Goal: Task Accomplishment & Management: Manage account settings

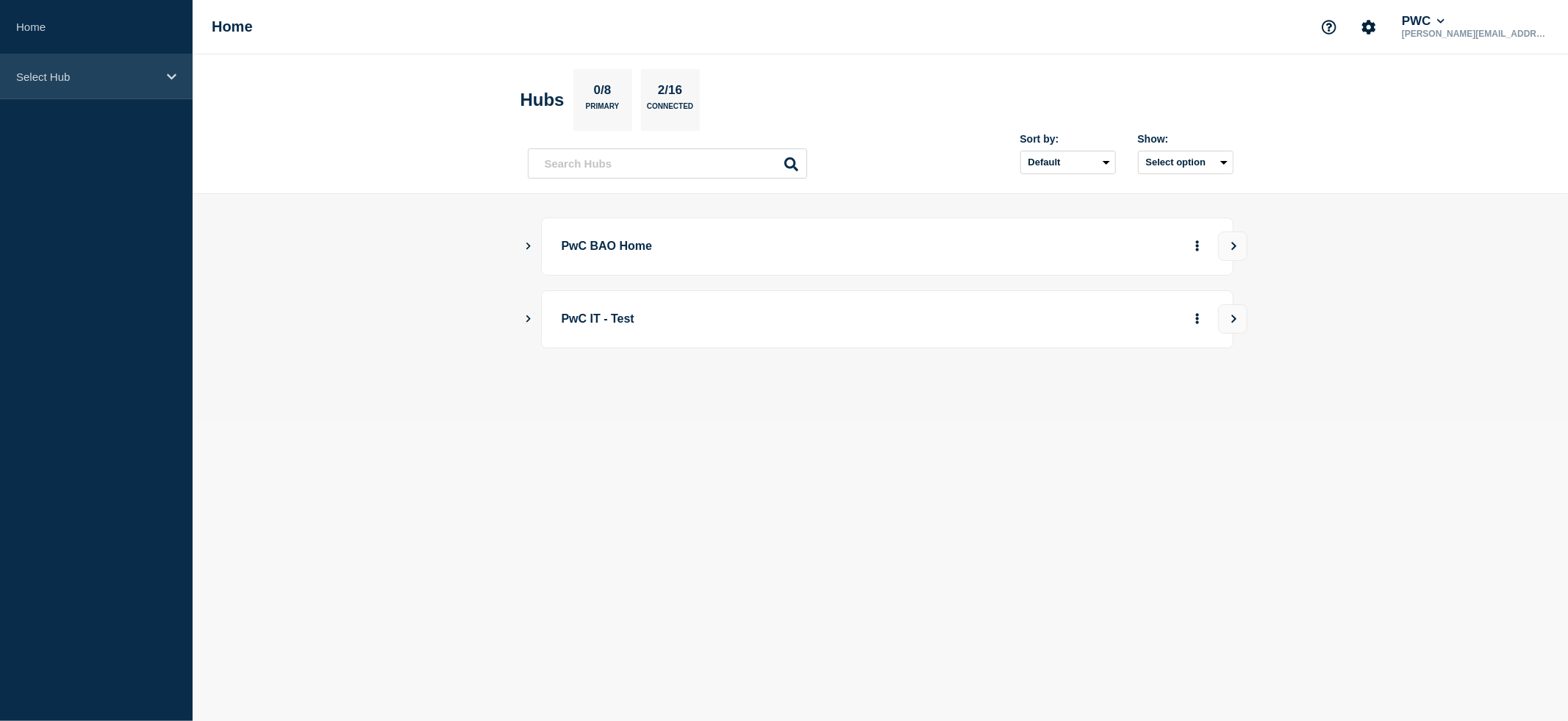
click at [170, 78] on icon at bounding box center [171, 77] width 9 height 6
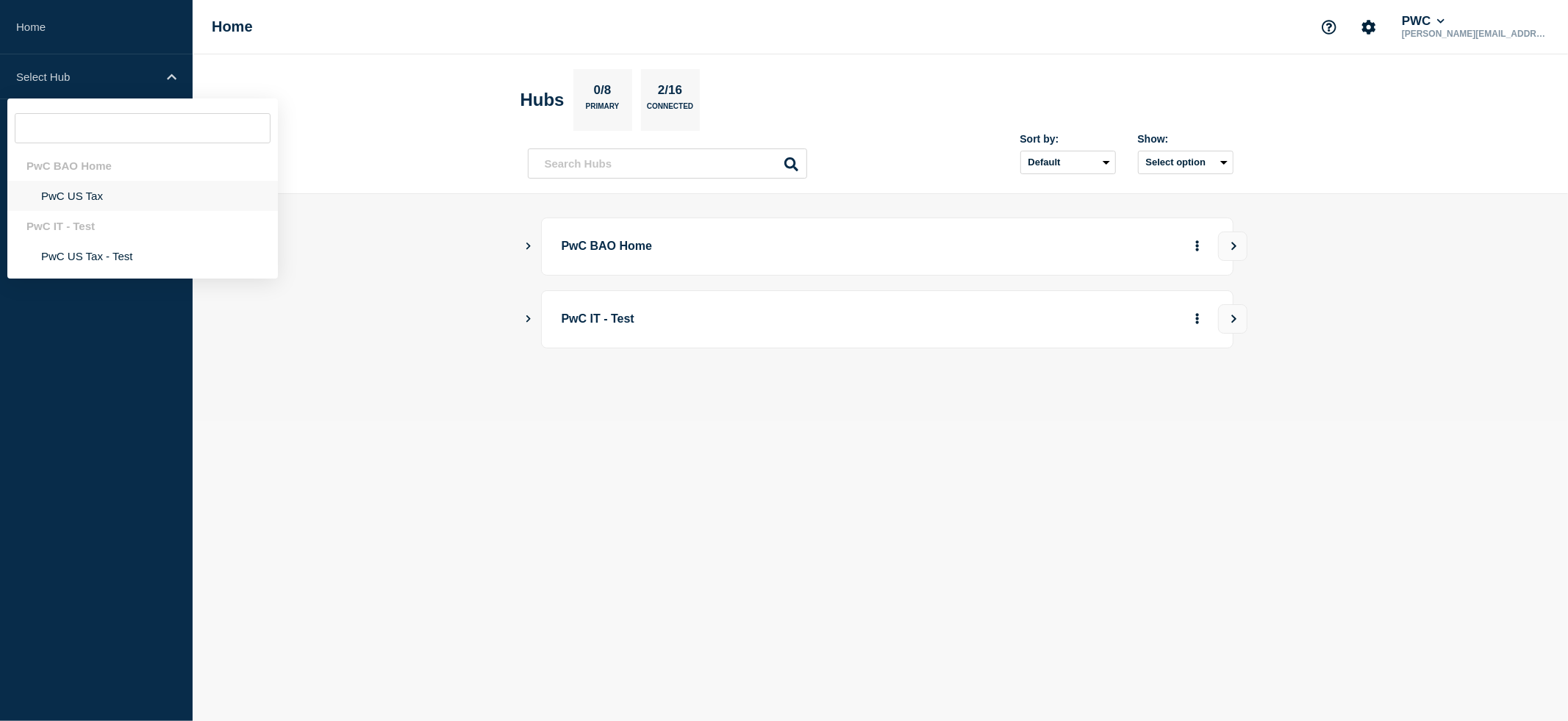
click at [67, 206] on li "PwC US Tax" at bounding box center [142, 195] width 271 height 30
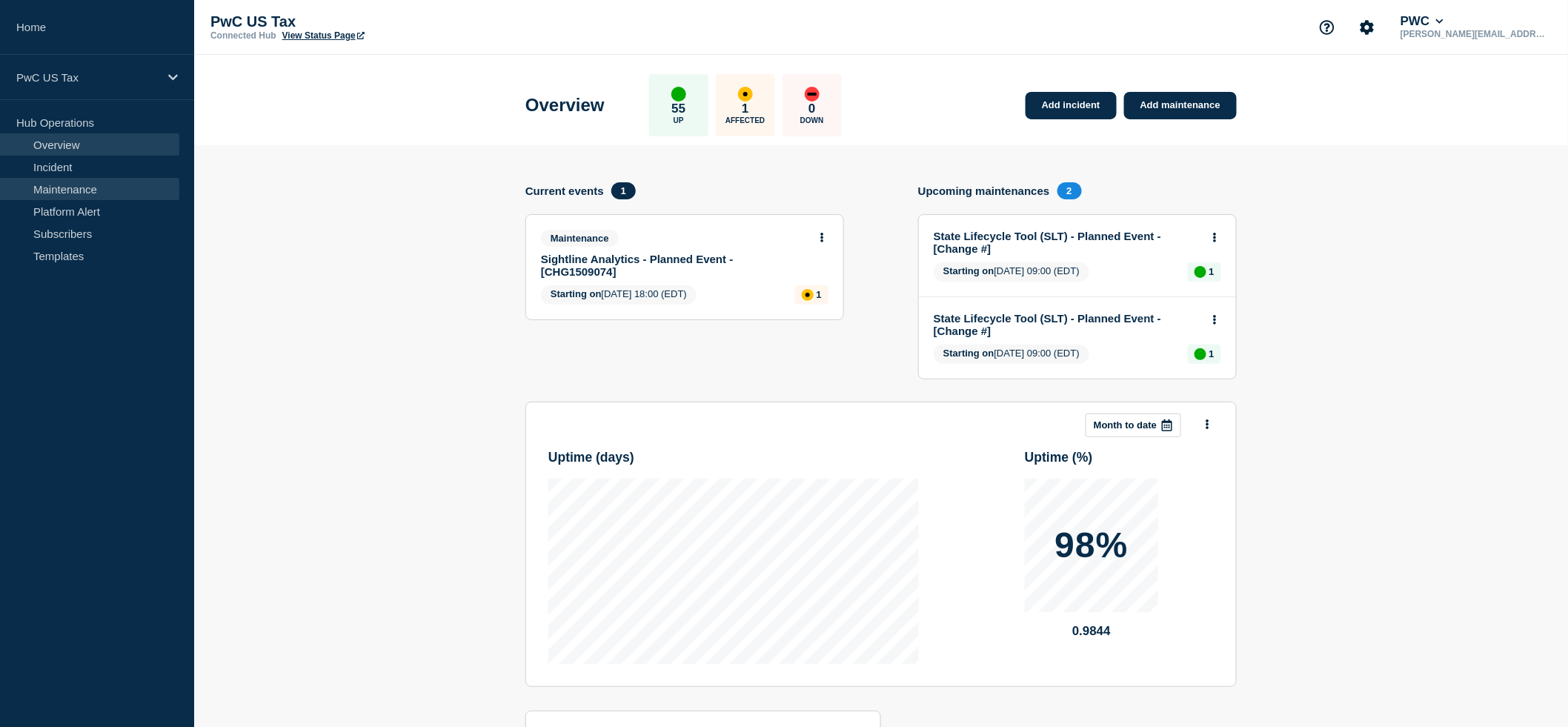
click at [81, 188] on link "Maintenance" at bounding box center [89, 188] width 179 height 22
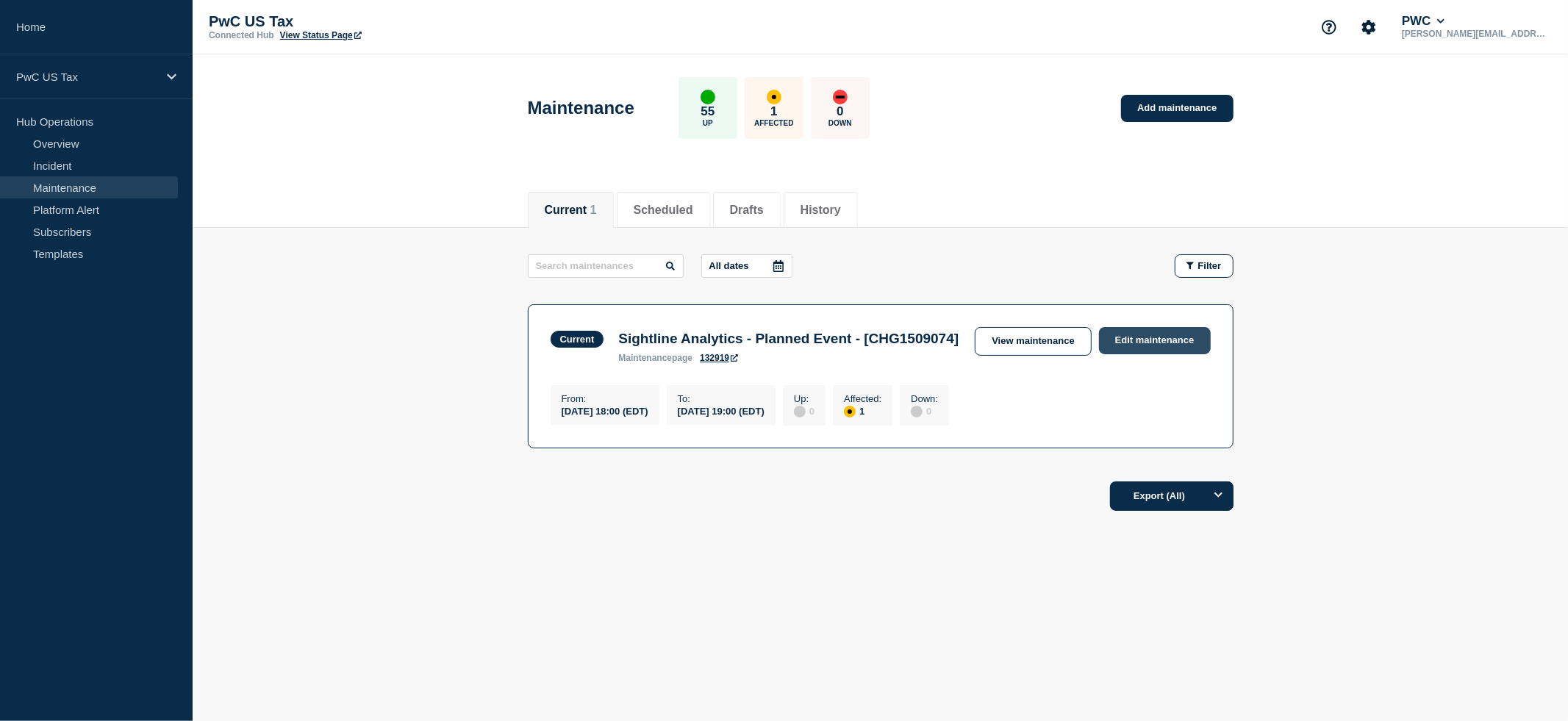
click at [1141, 336] on link "Edit maintenance" at bounding box center [1155, 340] width 112 height 27
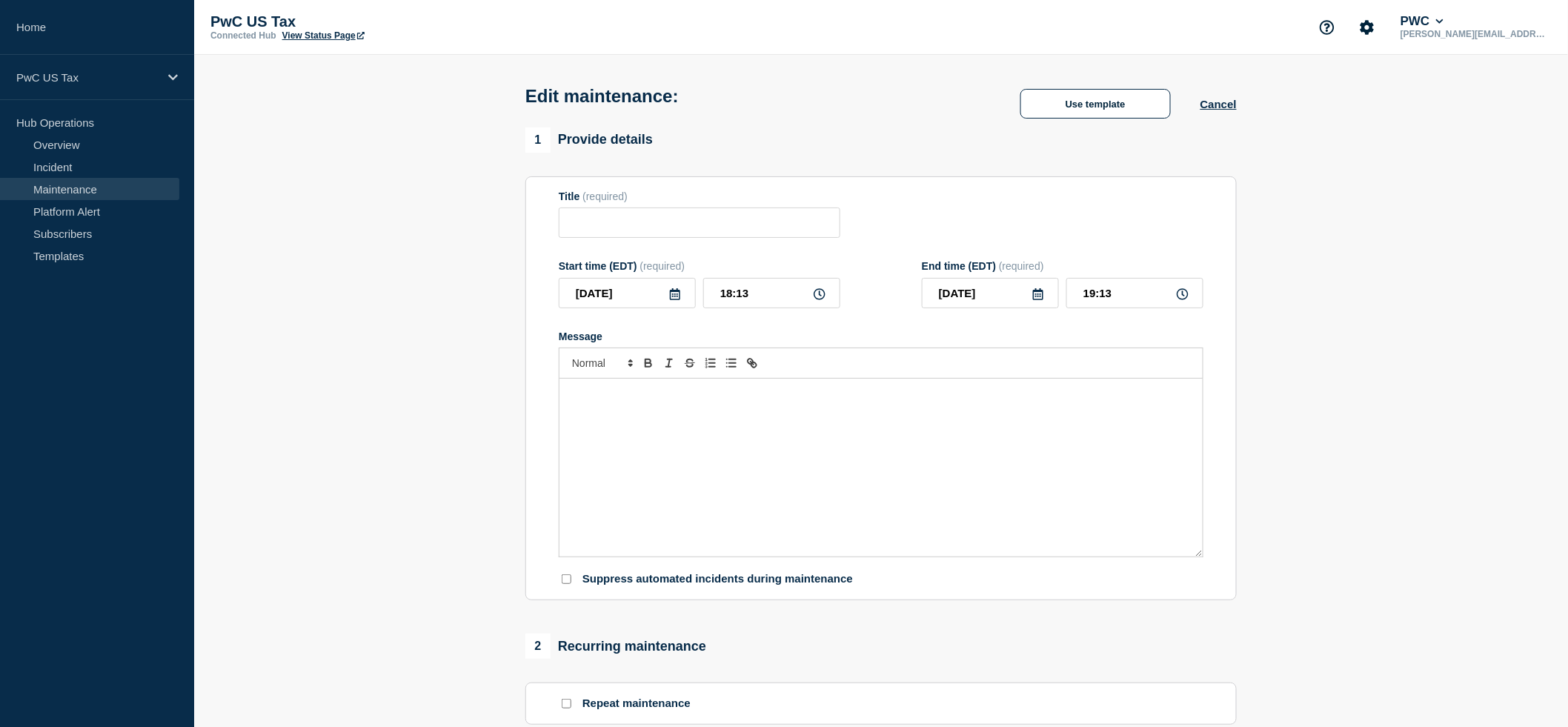
type input "Sightline Analytics - Planned Event - [CHG1509074]"
type input "18:00"
type input "19:00"
checkbox input "false"
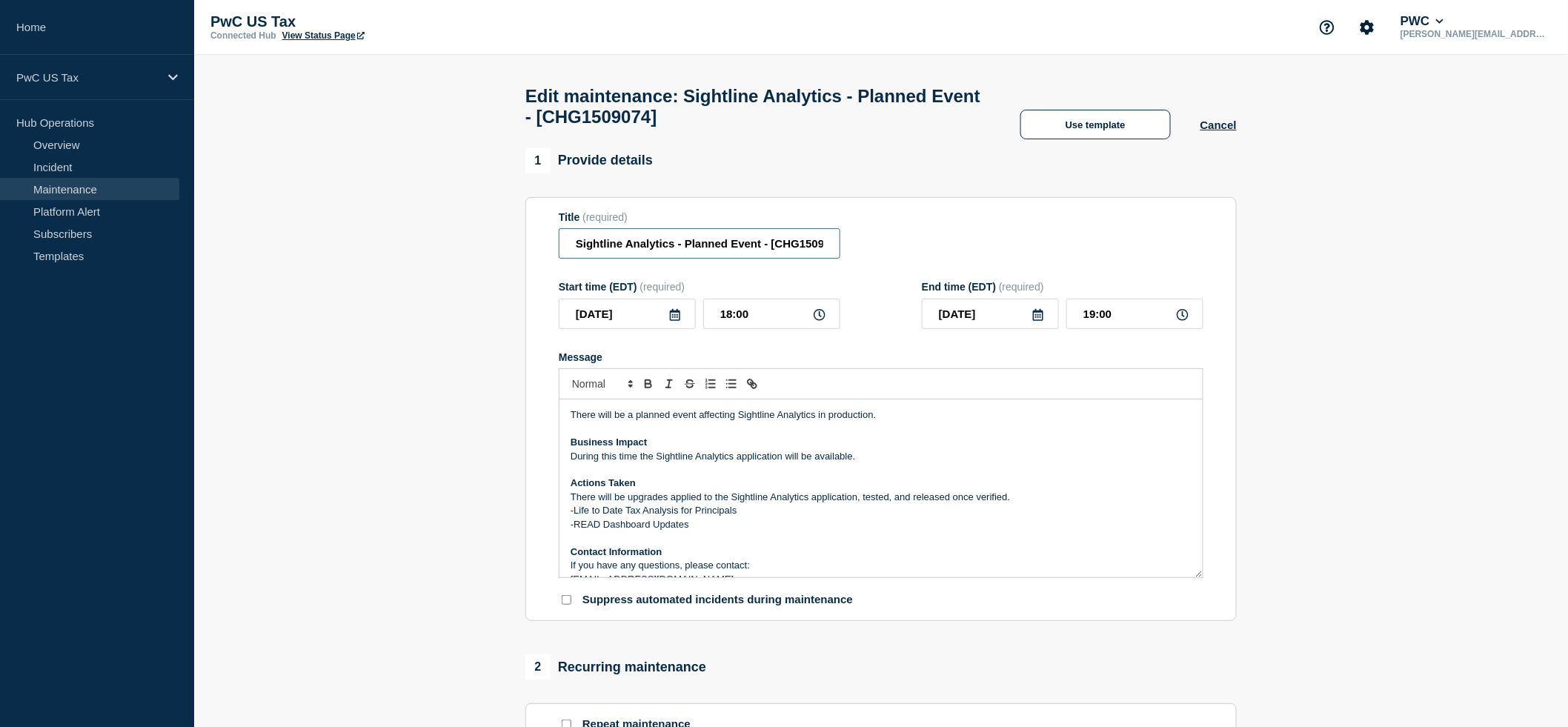
click at [768, 257] on input "Sightline Analytics - Planned Event - [CHG1509074]" at bounding box center [700, 243] width 281 height 30
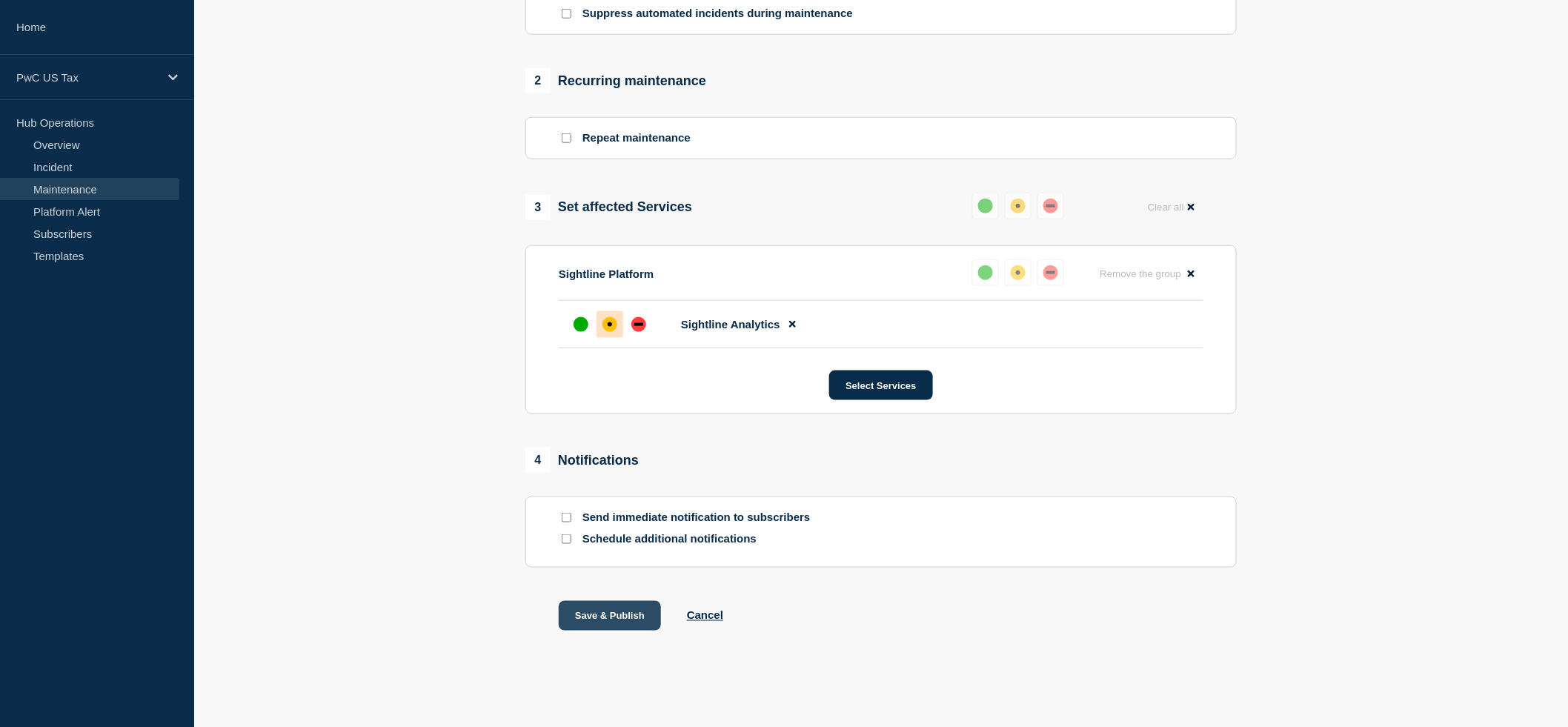
type input "Sightline Analytics - Planned Event - (Completed) [CHG1509074]"
click at [605, 614] on button "Save & Publish" at bounding box center [610, 616] width 102 height 30
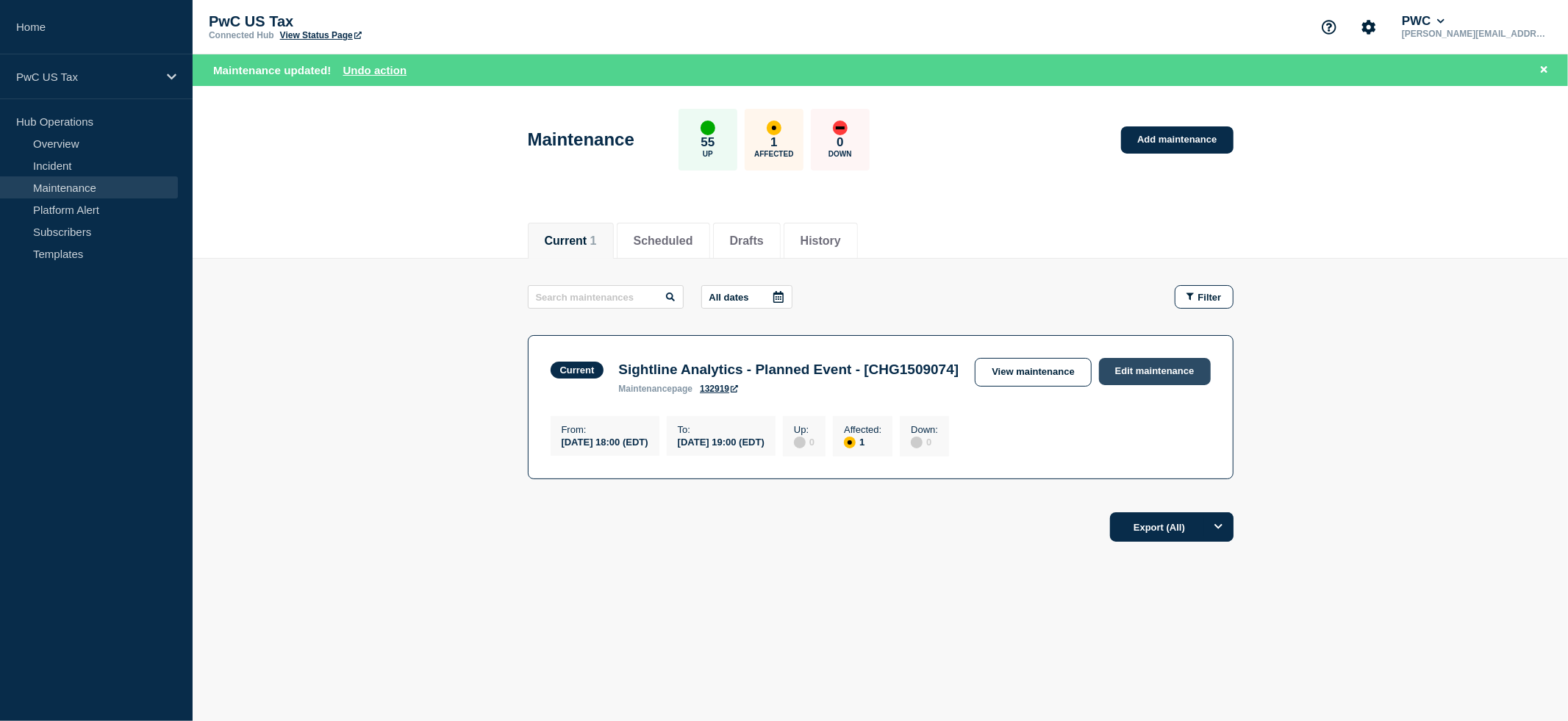
click at [1139, 375] on link "Edit maintenance" at bounding box center [1155, 371] width 112 height 27
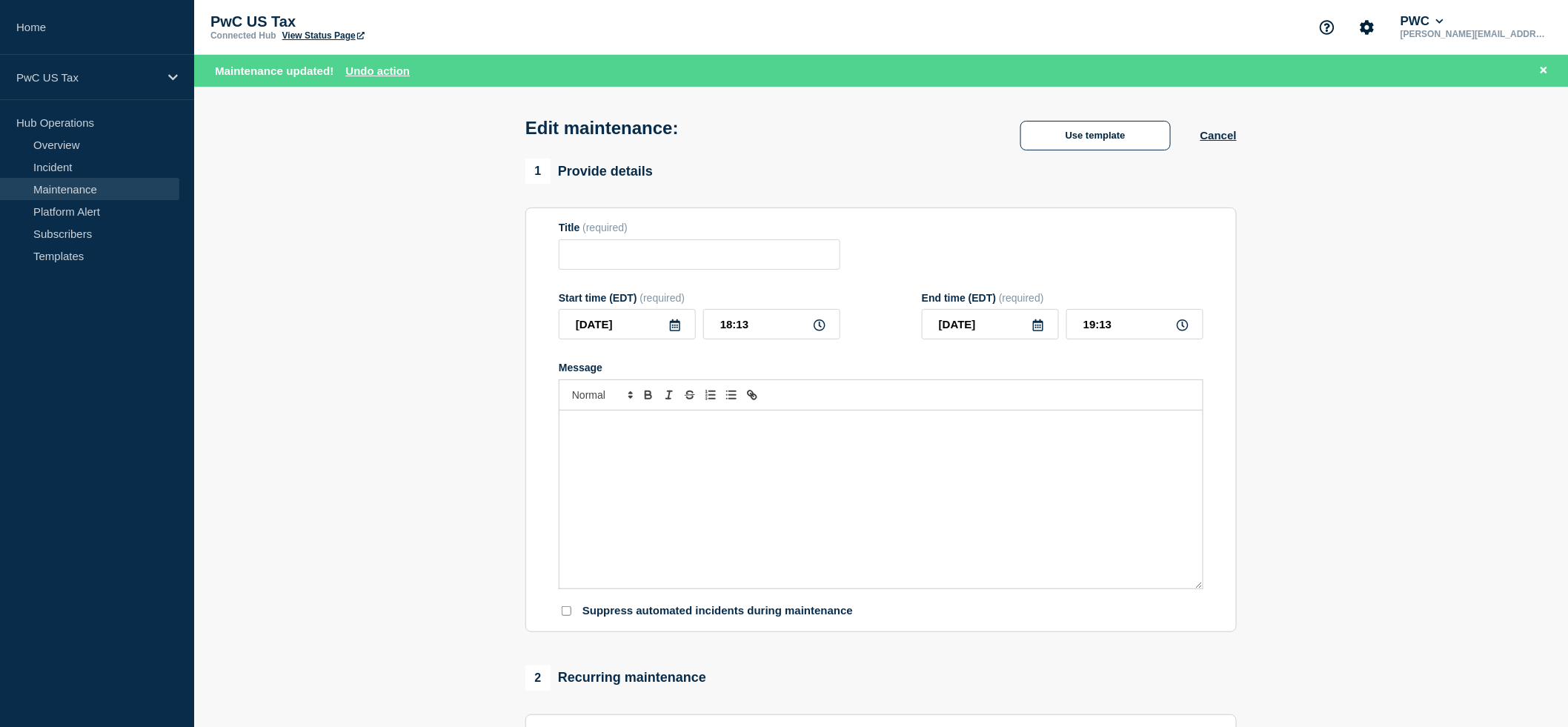
type input "Sightline Analytics - Planned Event - [CHG1509074]"
type input "18:00"
type input "19:00"
checkbox input "false"
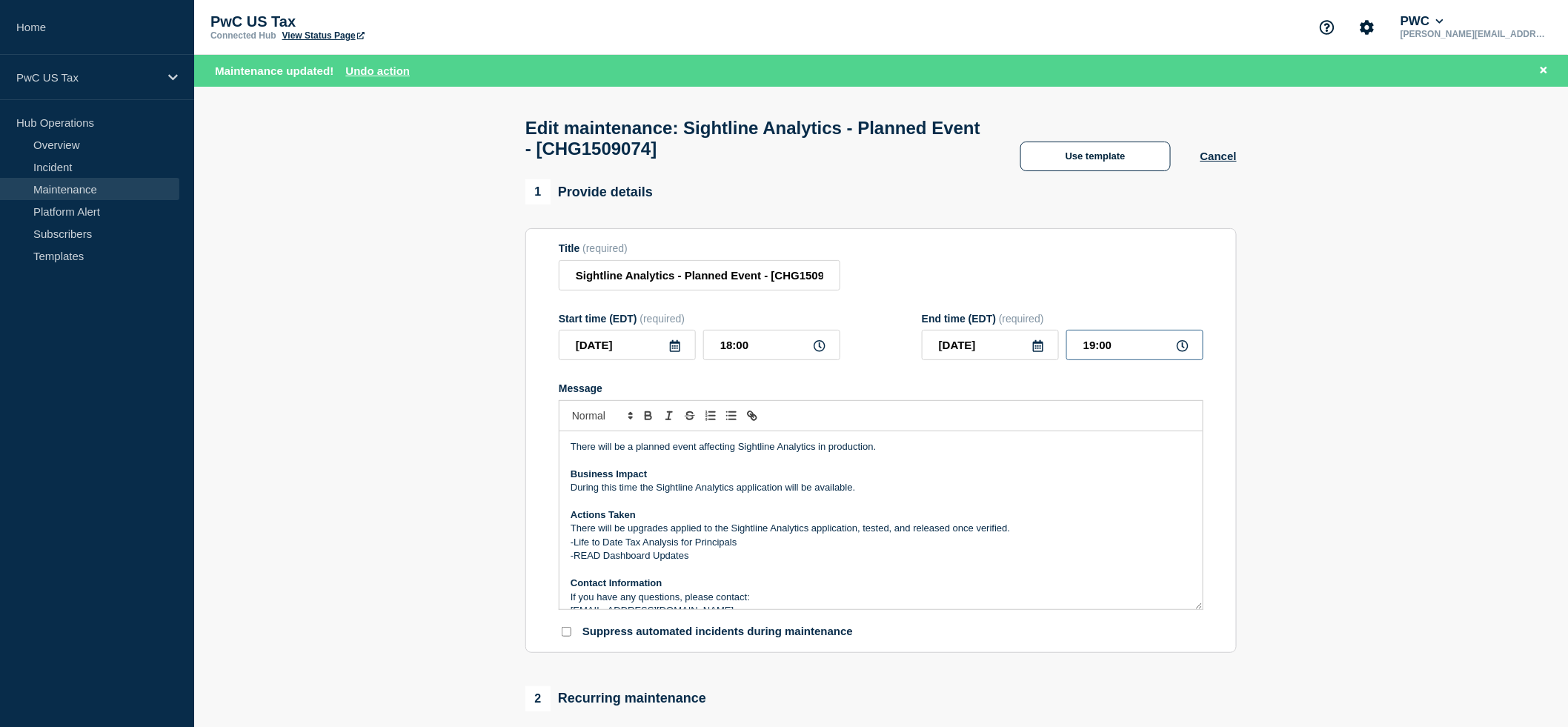
click at [1095, 360] on input "19:00" at bounding box center [1134, 345] width 137 height 30
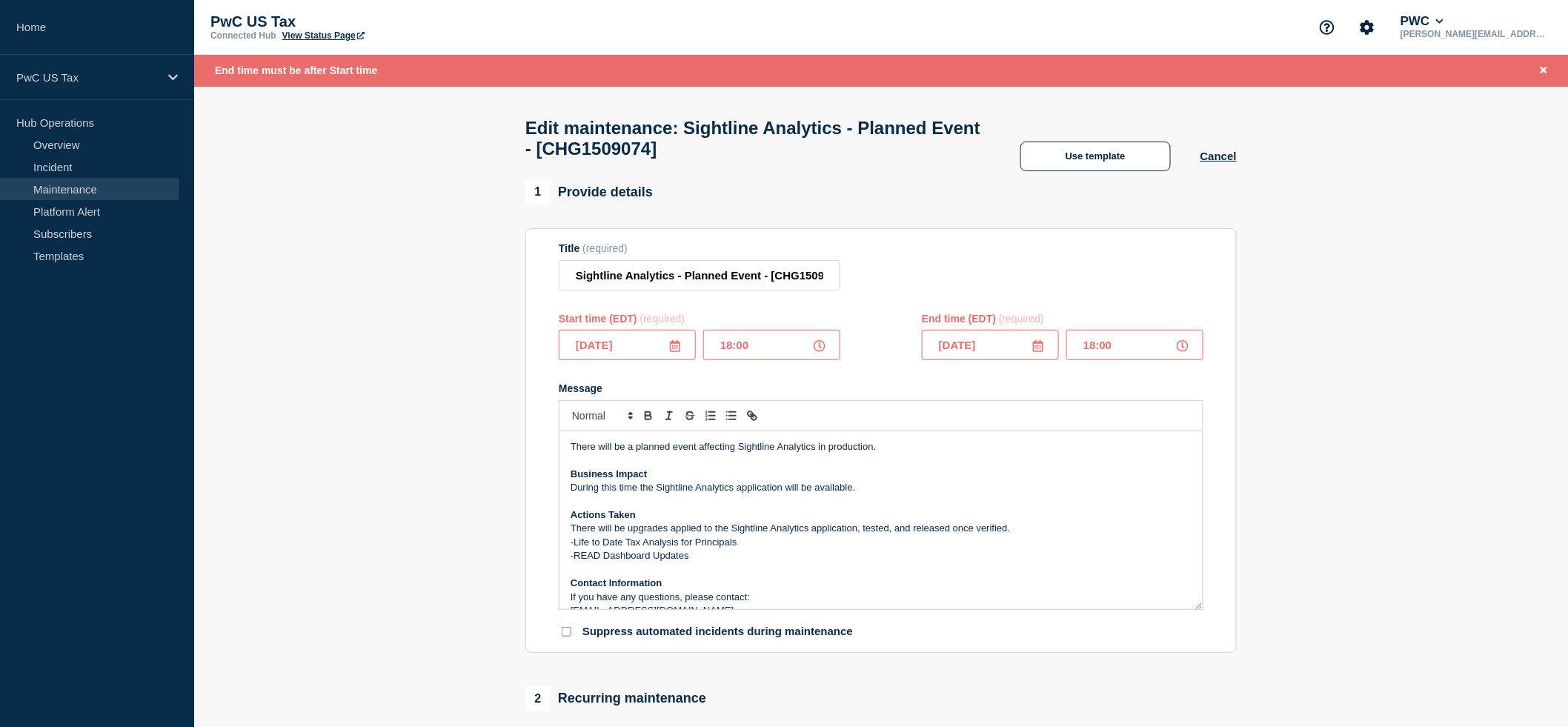
click at [1123, 360] on input "18:00" at bounding box center [1134, 345] width 137 height 30
type input "18:15"
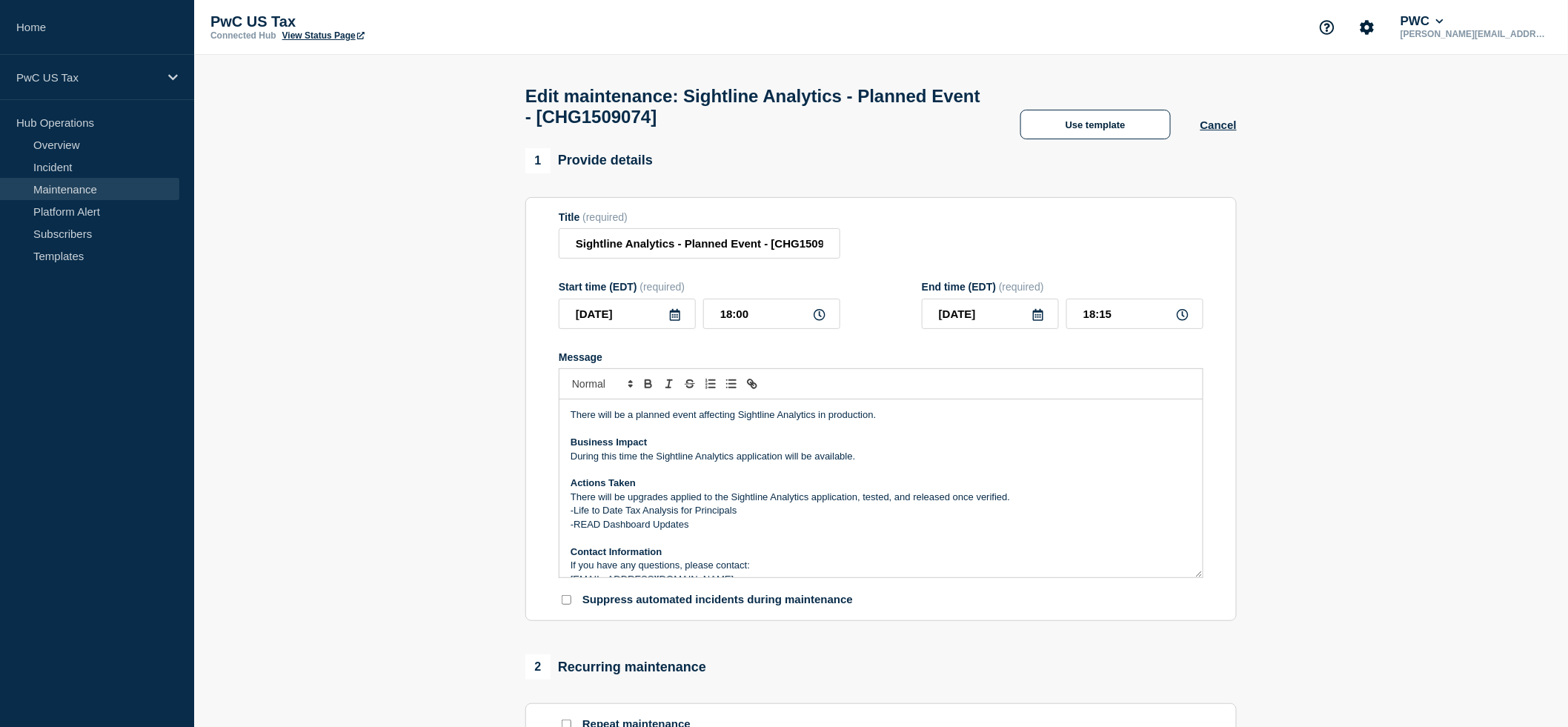
click at [1138, 276] on form "Title (required) Sightline Analytics - Planned Event - [CHG1509074] Start time …" at bounding box center [881, 409] width 645 height 396
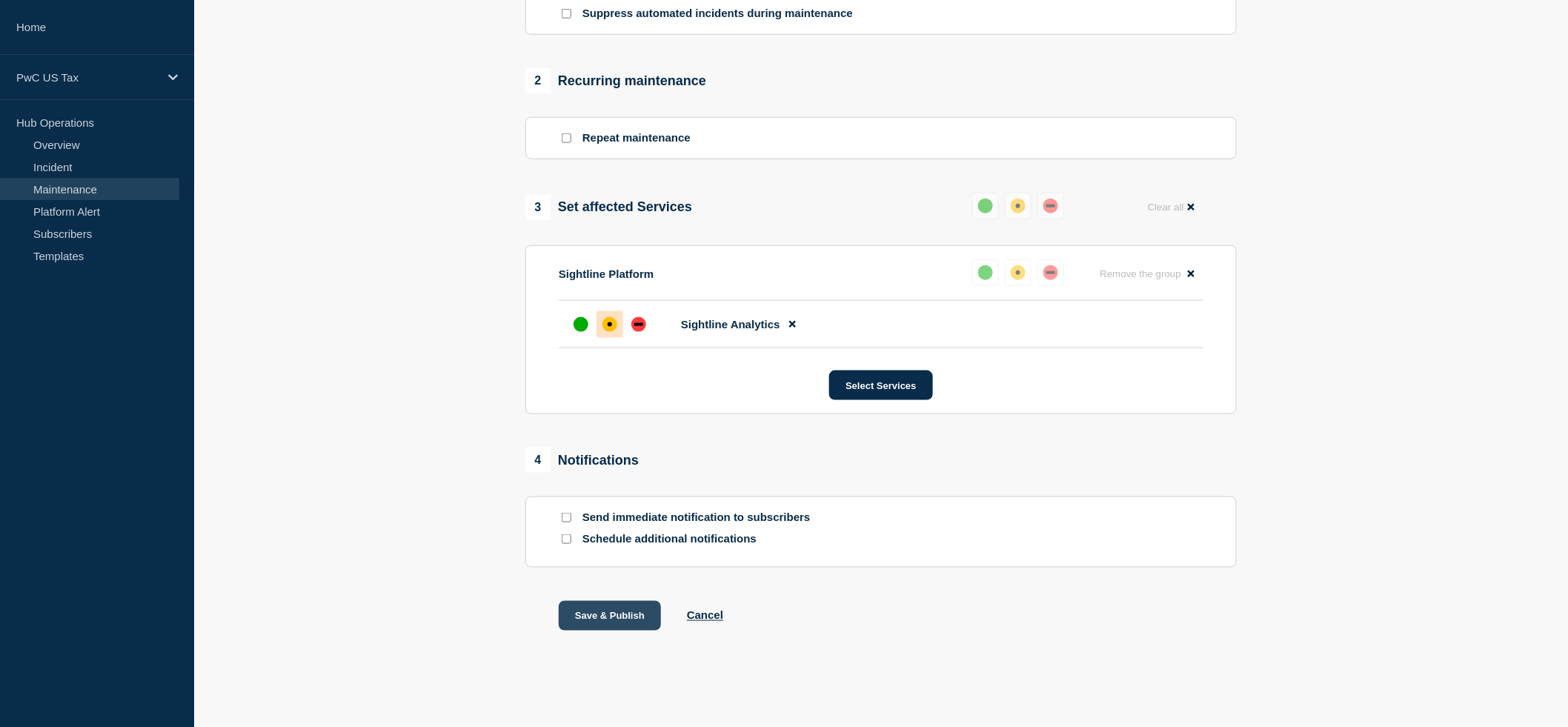
click at [605, 618] on button "Save & Publish" at bounding box center [610, 616] width 102 height 30
